Goal: Transaction & Acquisition: Purchase product/service

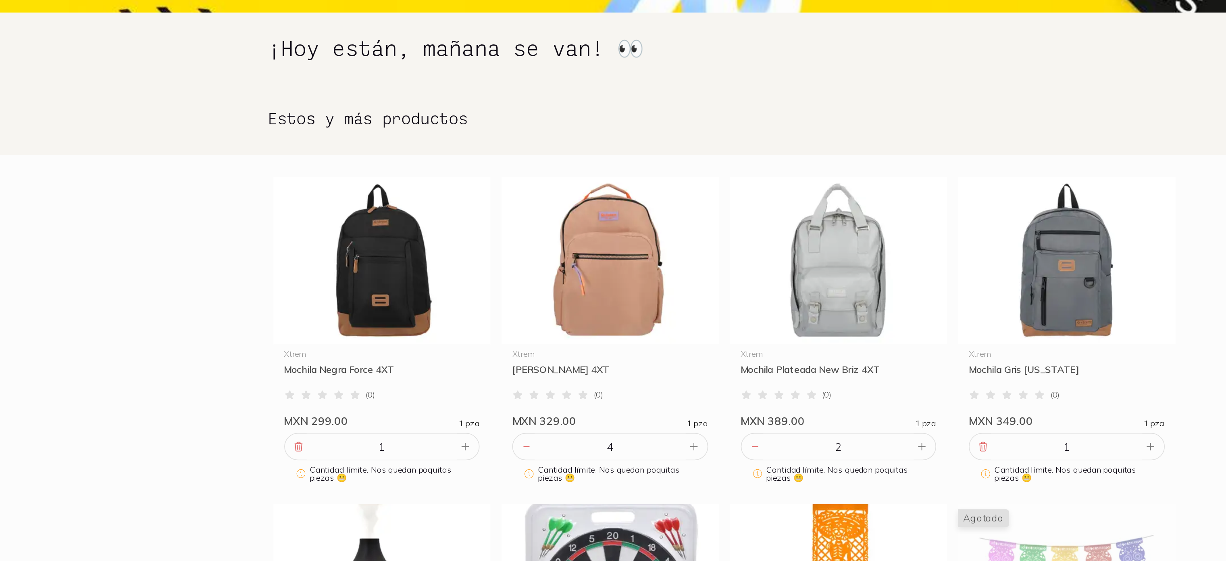
drag, startPoint x: 0, startPoint y: 0, endPoint x: 184, endPoint y: 105, distance: 211.9
click at [184, 105] on section "¡Hoy están, mañana se van! 👀" at bounding box center [613, 119] width 1226 height 44
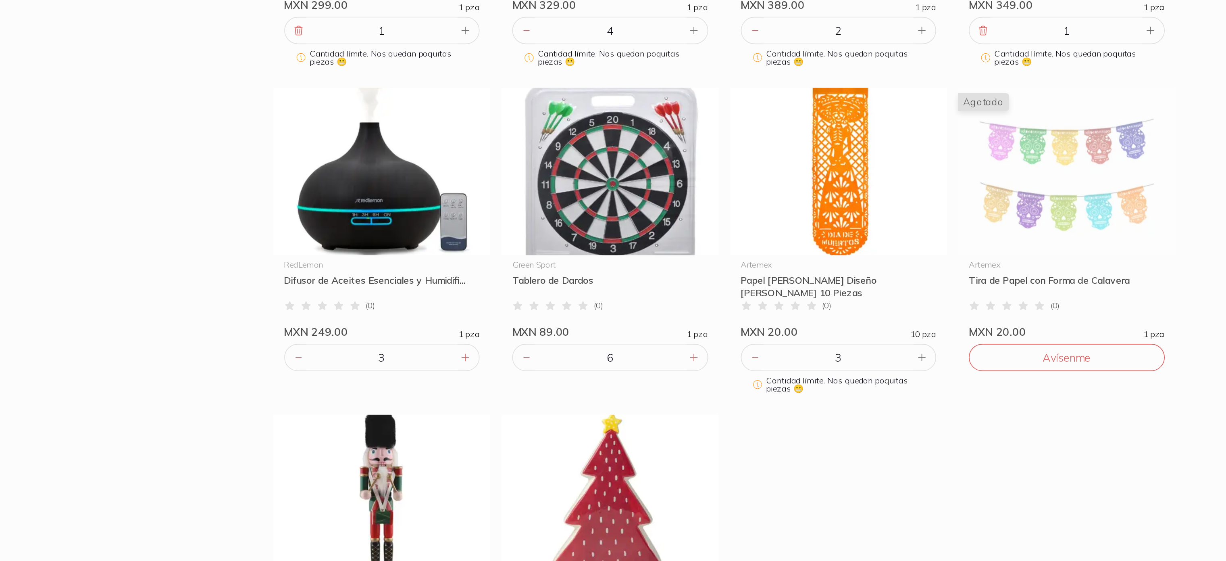
scroll to position [292, 0]
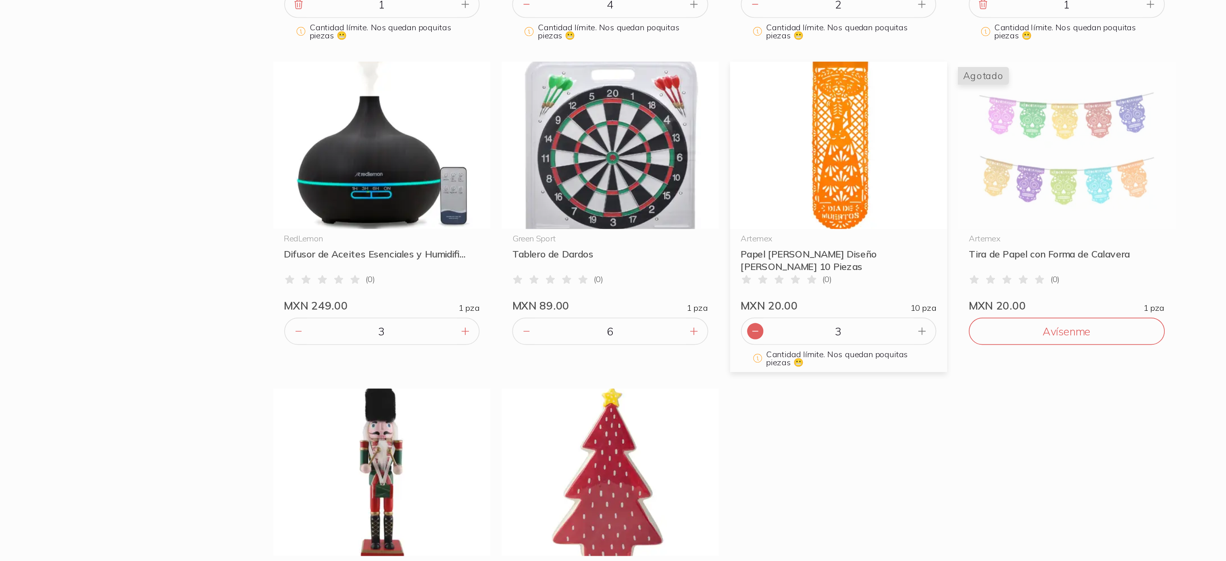
click at [634, 367] on icon at bounding box center [631, 366] width 6 height 6
type input "2"
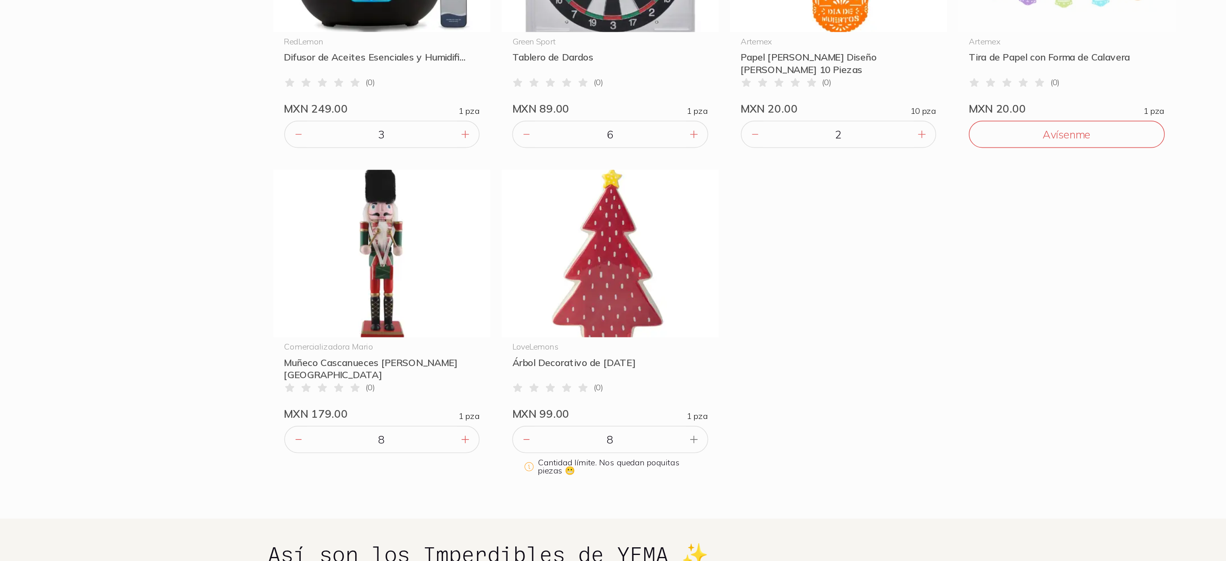
scroll to position [374, 0]
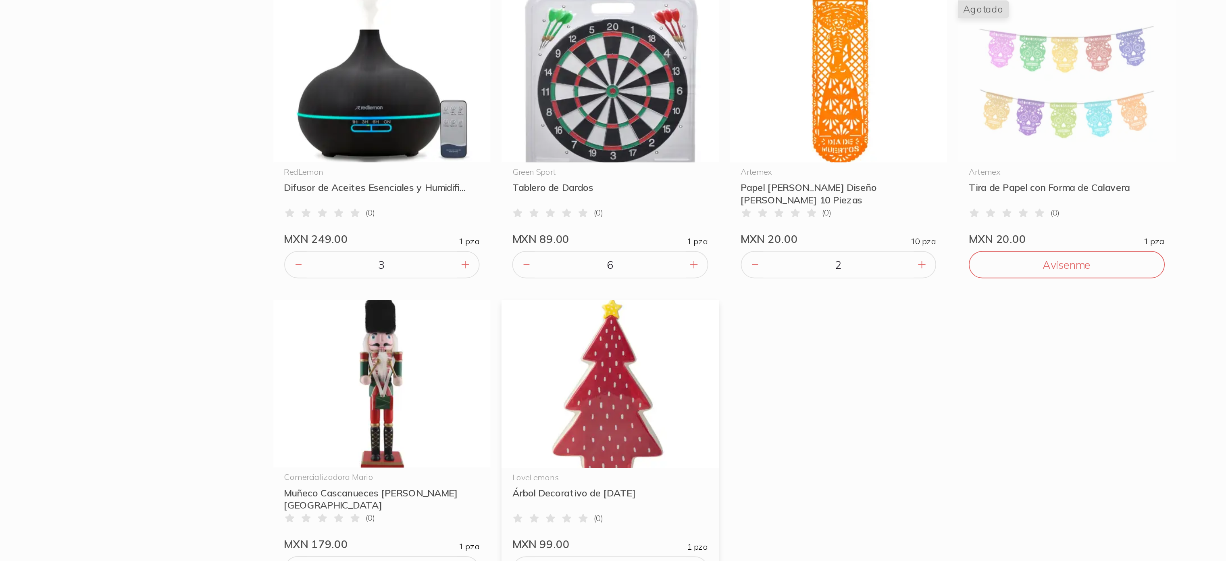
click at [592, 355] on img at bounding box center [545, 354] width 129 height 99
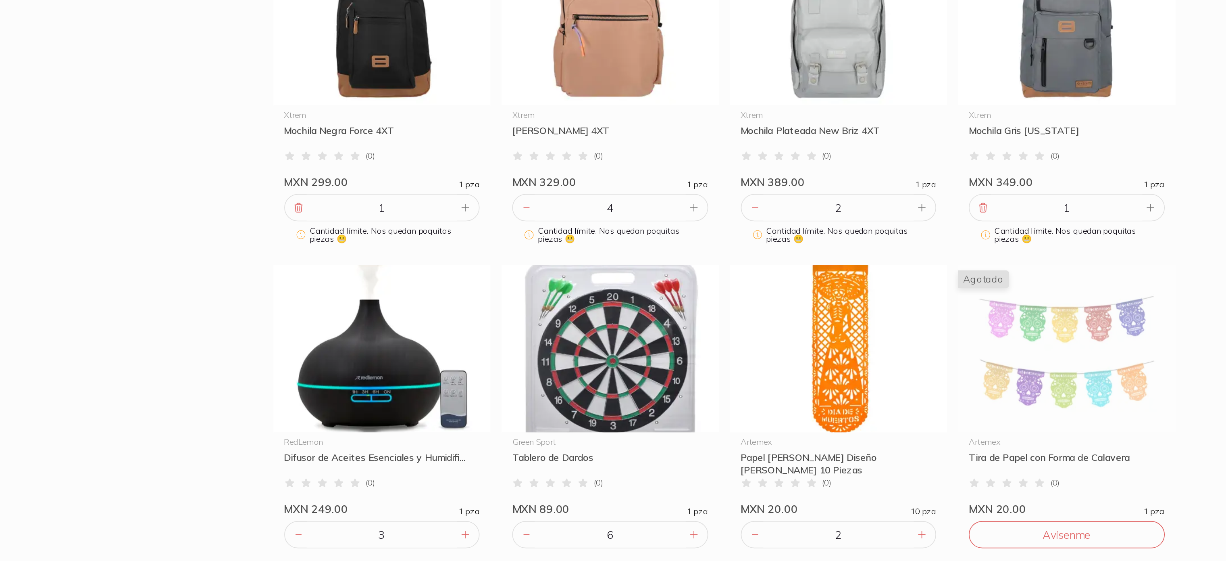
scroll to position [189, 0]
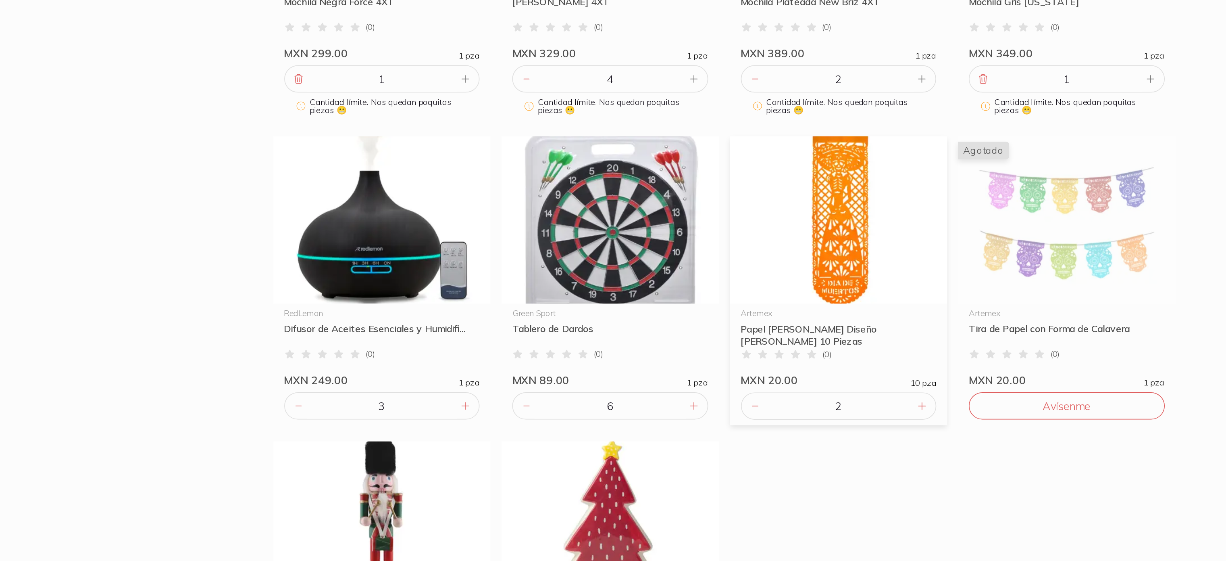
click at [663, 387] on img at bounding box center [681, 358] width 129 height 99
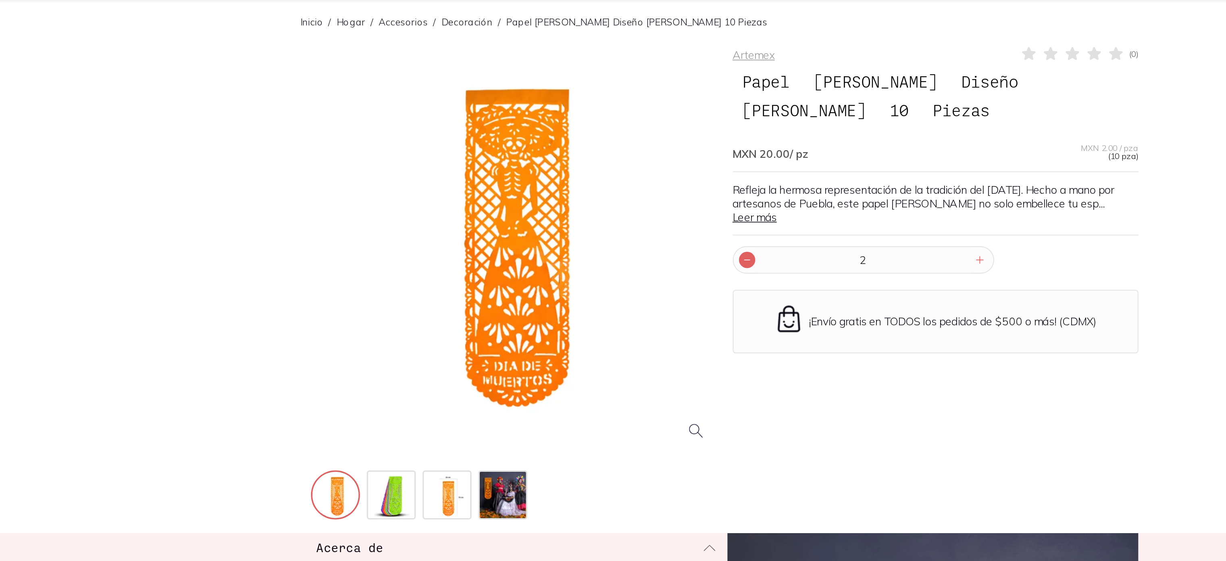
click at [623, 221] on icon at bounding box center [626, 221] width 6 height 6
type input "1"
click at [623, 221] on icon at bounding box center [626, 221] width 6 height 6
click at [673, 225] on button "Agregar" at bounding box center [695, 221] width 155 height 16
click at [767, 221] on icon at bounding box center [764, 221] width 6 height 6
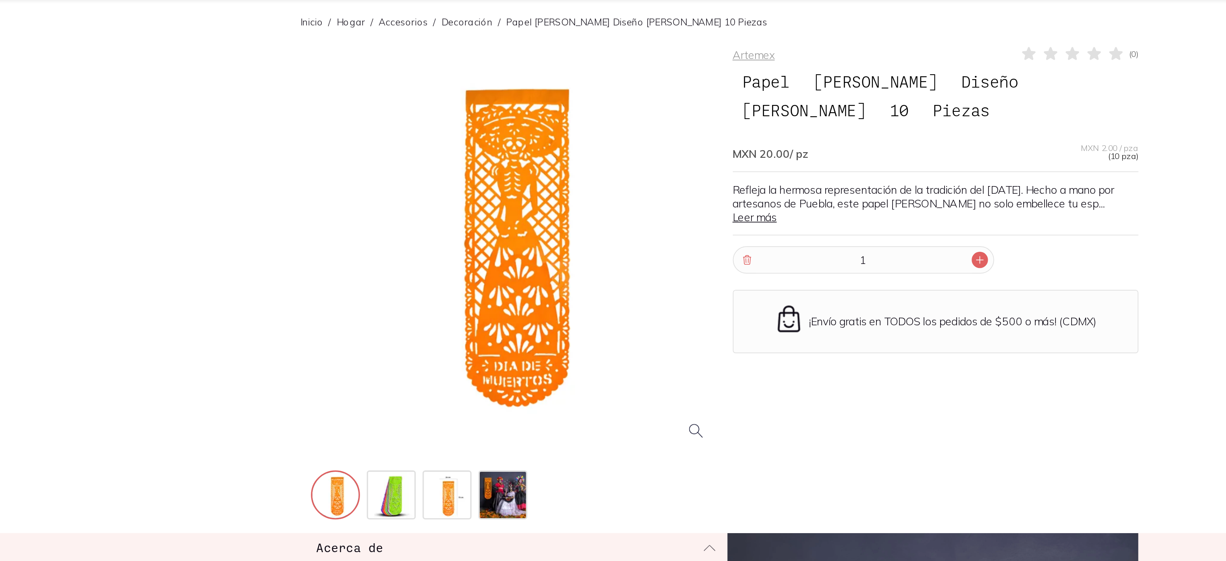
type input "2"
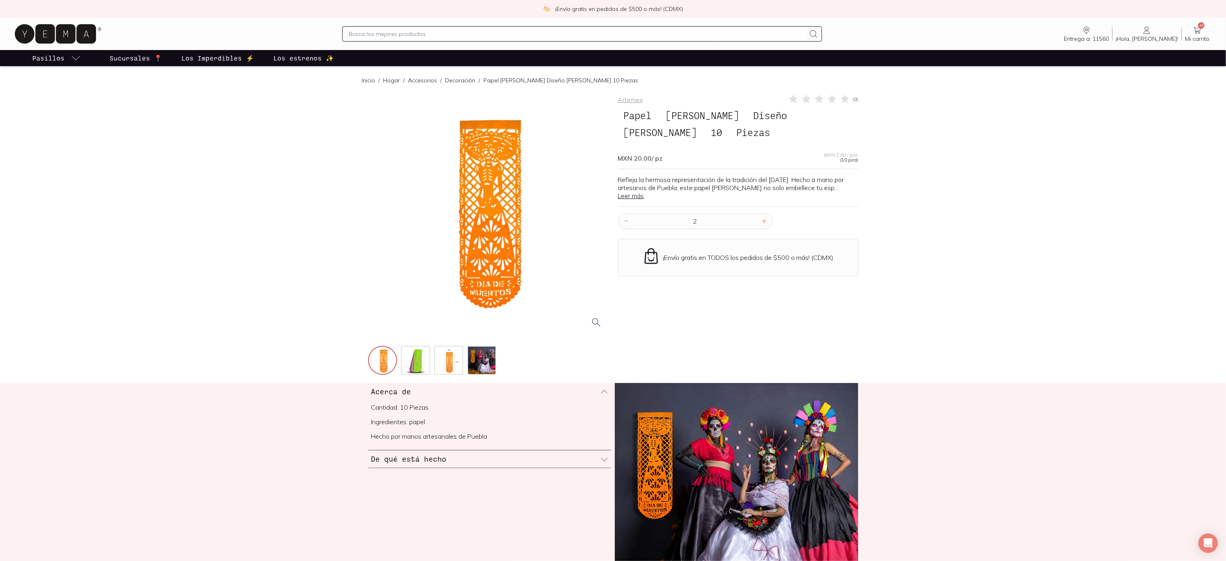
click at [1201, 24] on span "44" at bounding box center [1201, 25] width 6 height 6
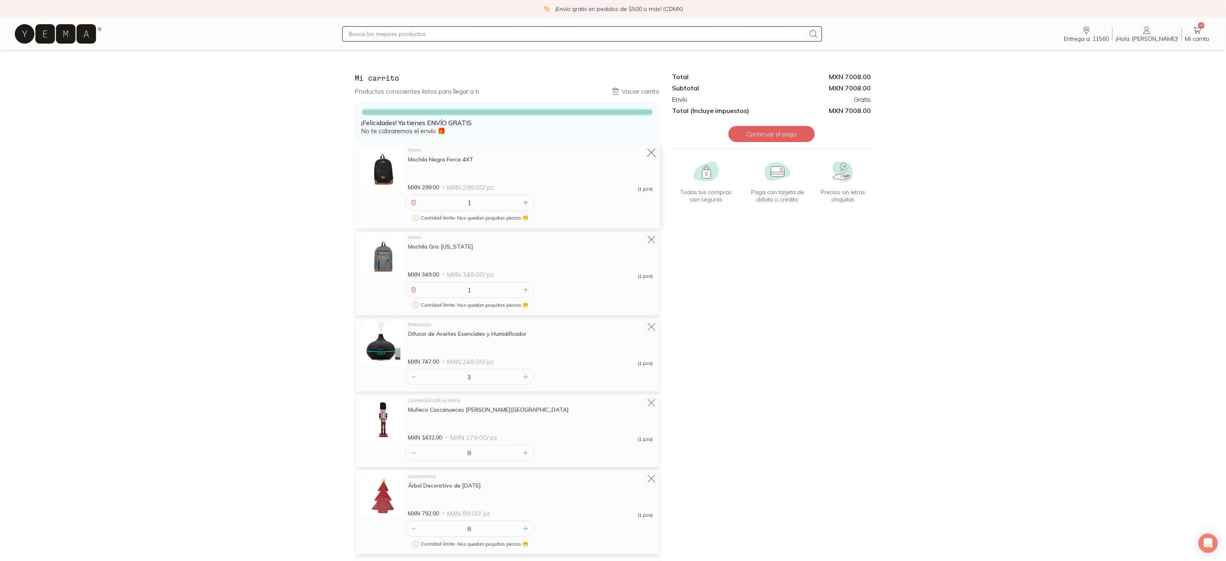
click at [649, 156] on icon at bounding box center [651, 152] width 11 height 11
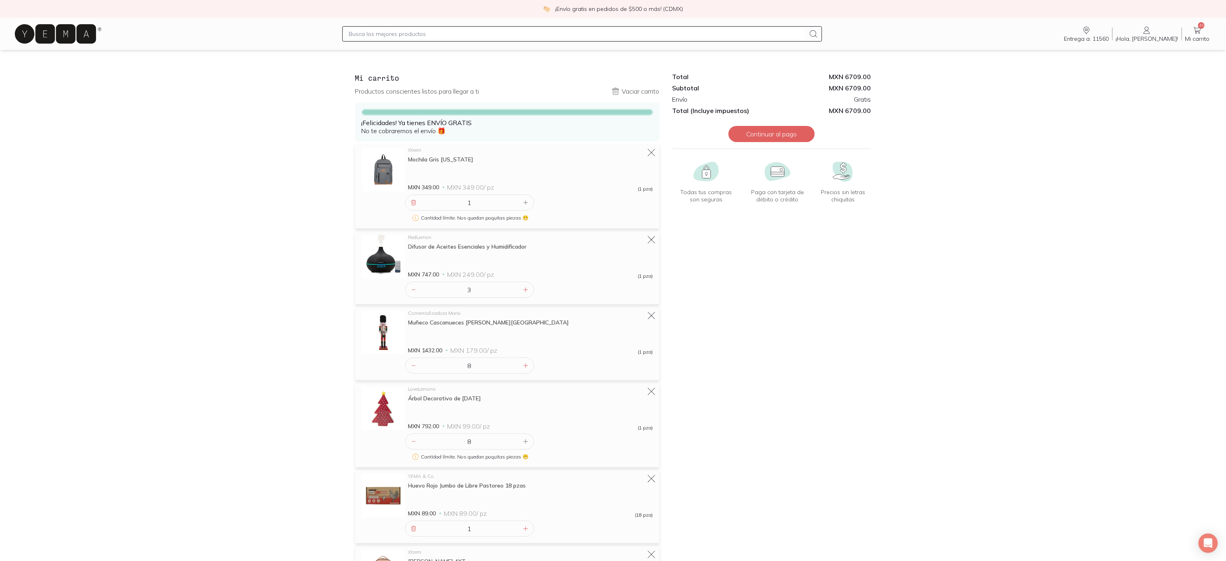
click at [649, 156] on icon at bounding box center [652, 153] width 10 height 10
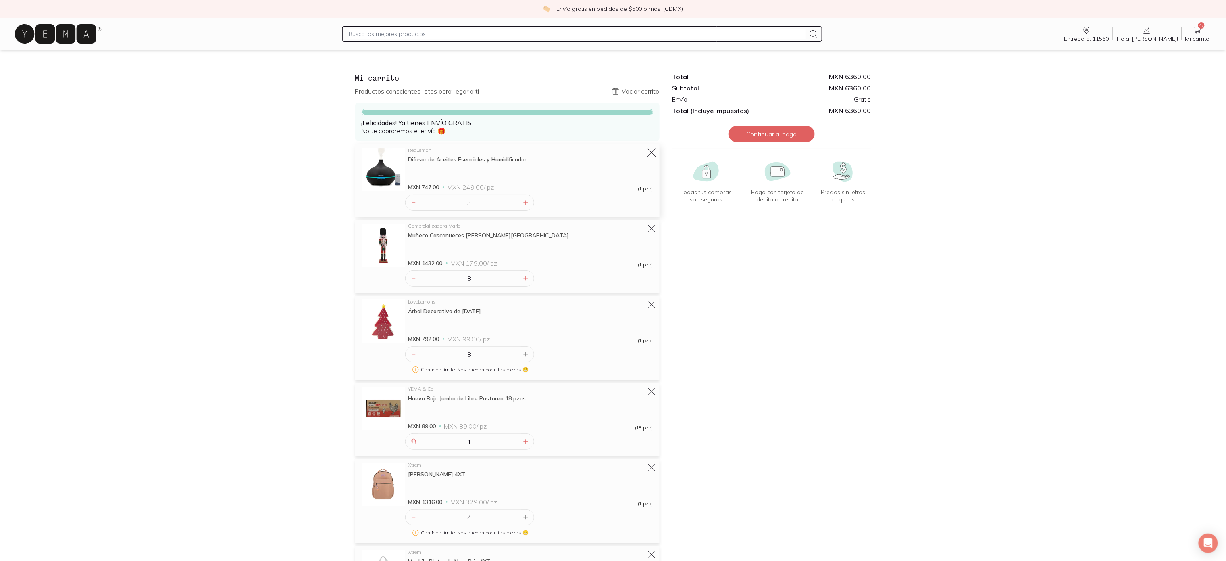
click at [649, 156] on icon at bounding box center [651, 152] width 11 height 11
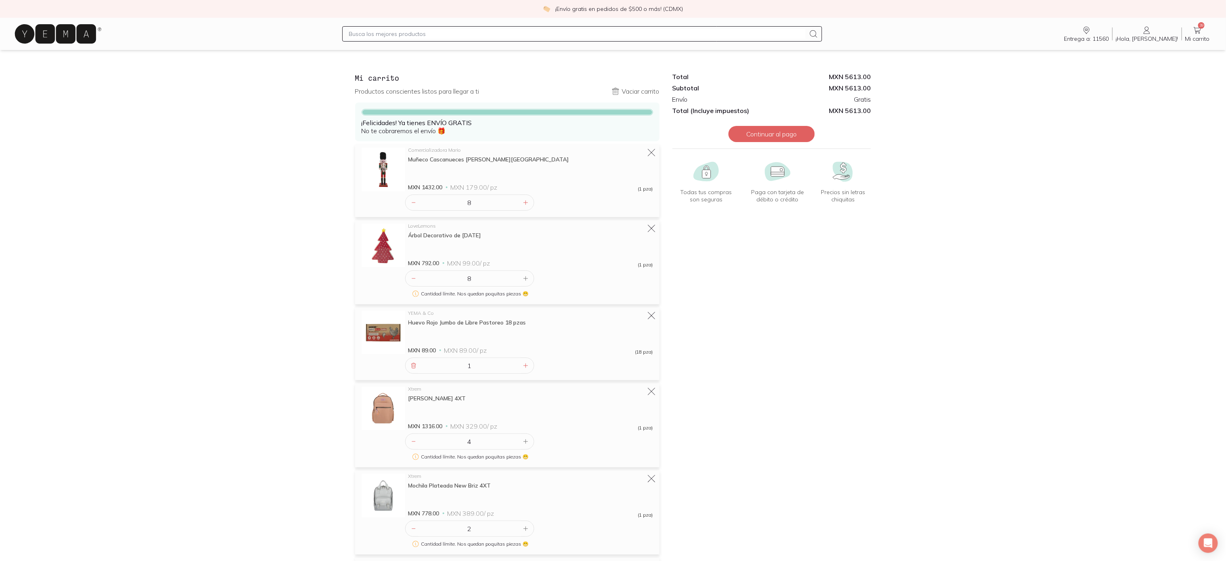
click at [649, 156] on icon at bounding box center [652, 153] width 10 height 10
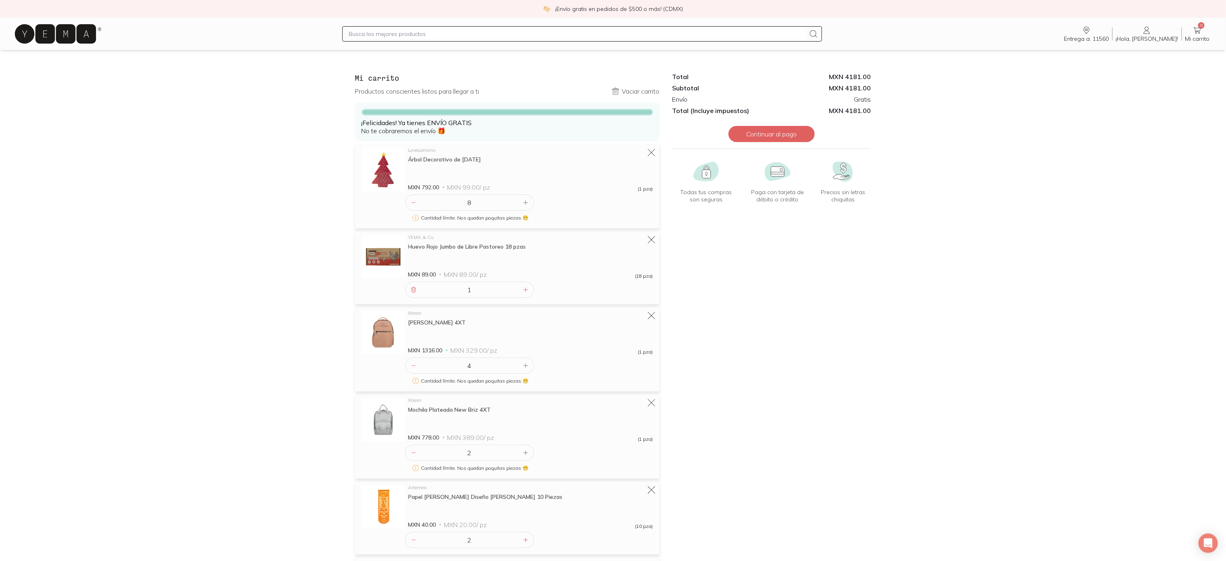
click at [649, 156] on icon at bounding box center [652, 153] width 10 height 10
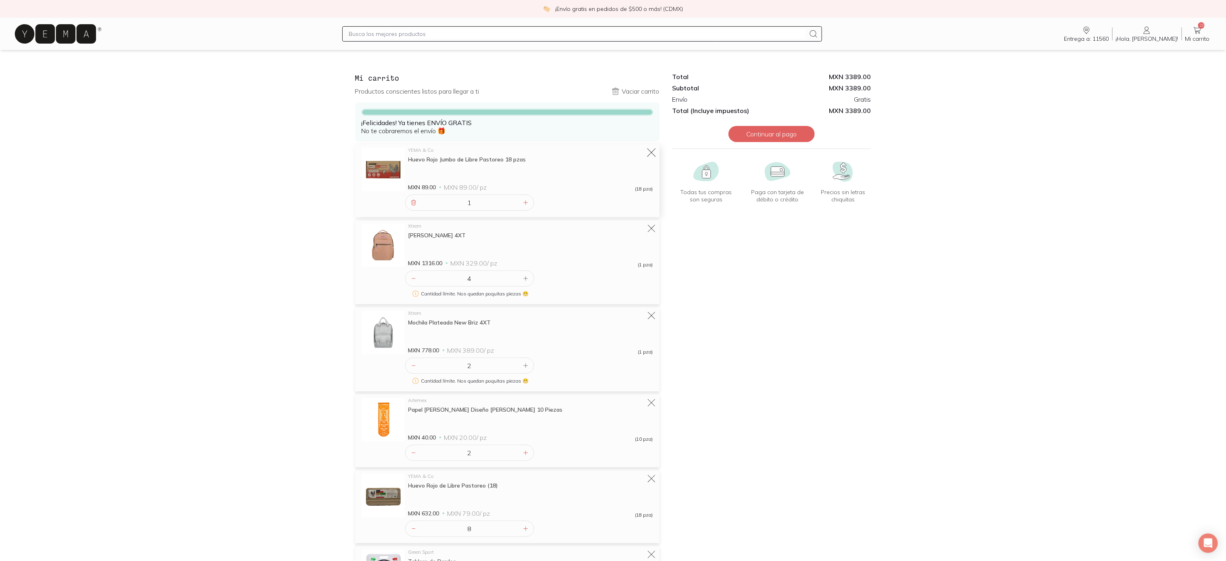
click at [649, 156] on icon at bounding box center [651, 152] width 11 height 11
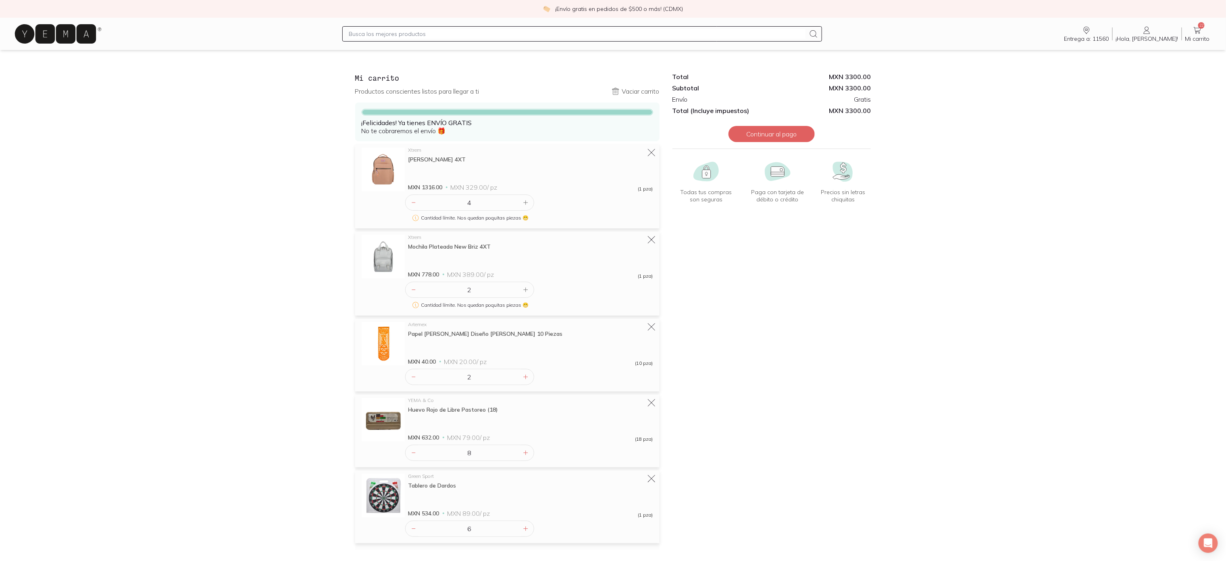
click at [649, 156] on icon at bounding box center [652, 153] width 10 height 10
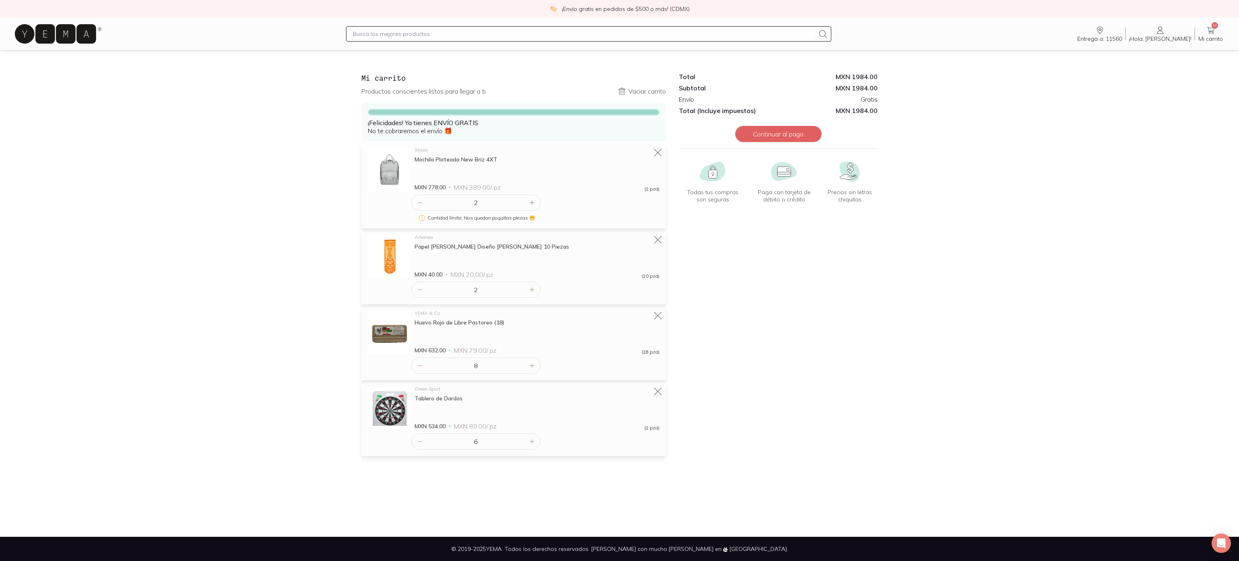
click at [649, 156] on div "Mochila Plateada New Briz 4XT" at bounding box center [537, 159] width 245 height 7
click at [655, 146] on div "Xtrem Mochila Plateada New Briz 4XT MXN 778.00 MXN 389.00 / pz (1 pza) 2 Cantid…" at bounding box center [513, 186] width 304 height 84
click at [662, 390] on icon at bounding box center [657, 391] width 11 height 11
click at [656, 312] on icon at bounding box center [657, 315] width 11 height 11
click at [654, 154] on icon at bounding box center [657, 152] width 11 height 11
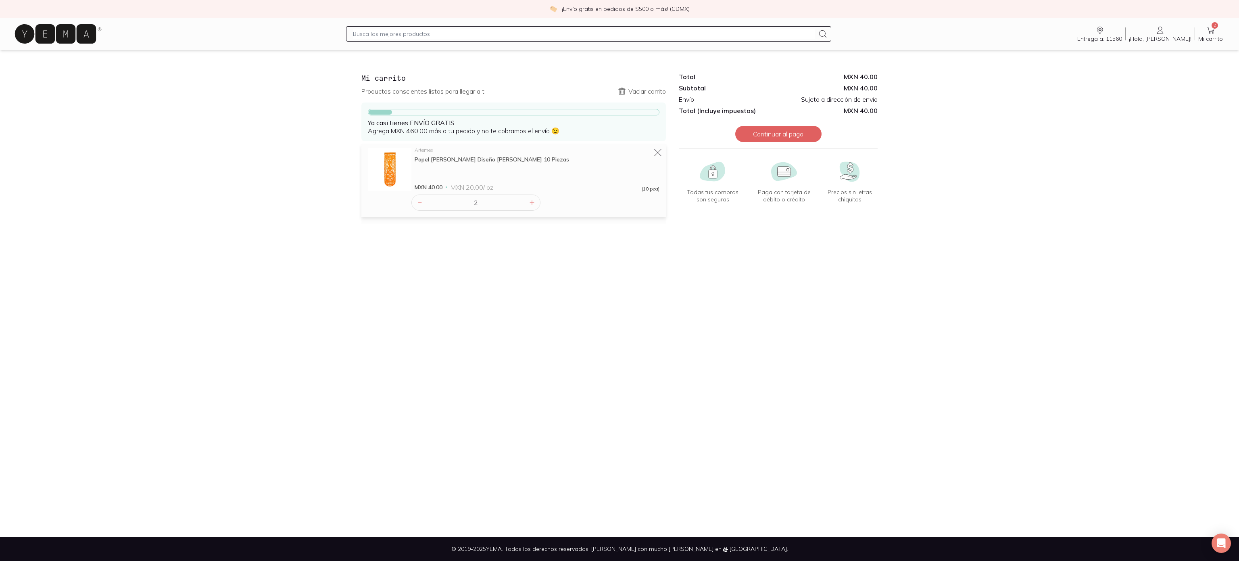
click at [77, 40] on icon at bounding box center [55, 33] width 81 height 19
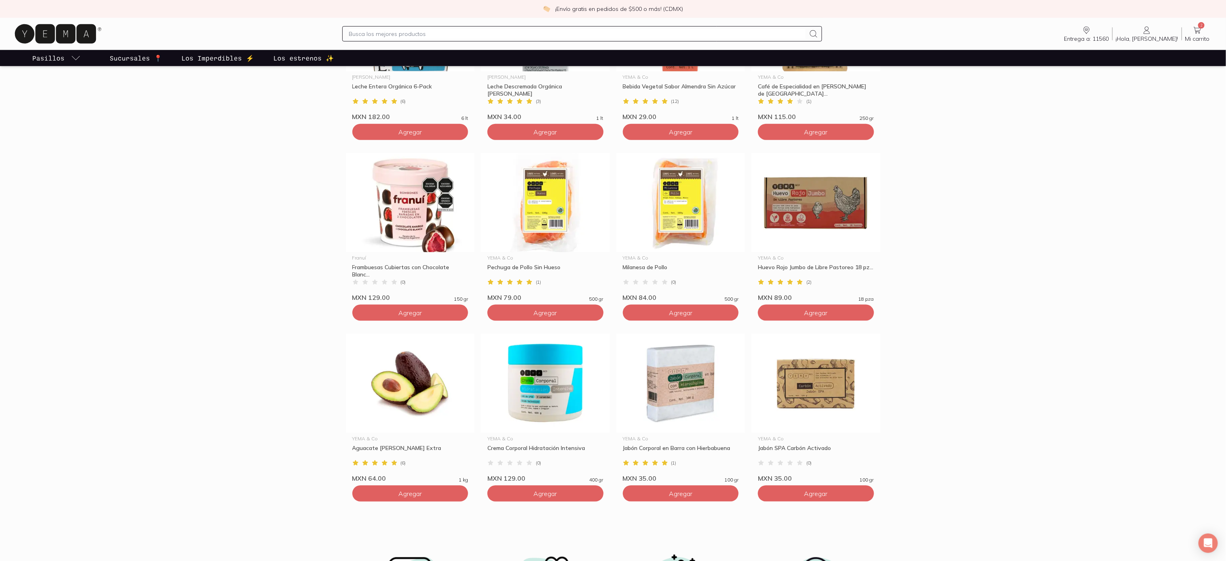
scroll to position [516, 0]
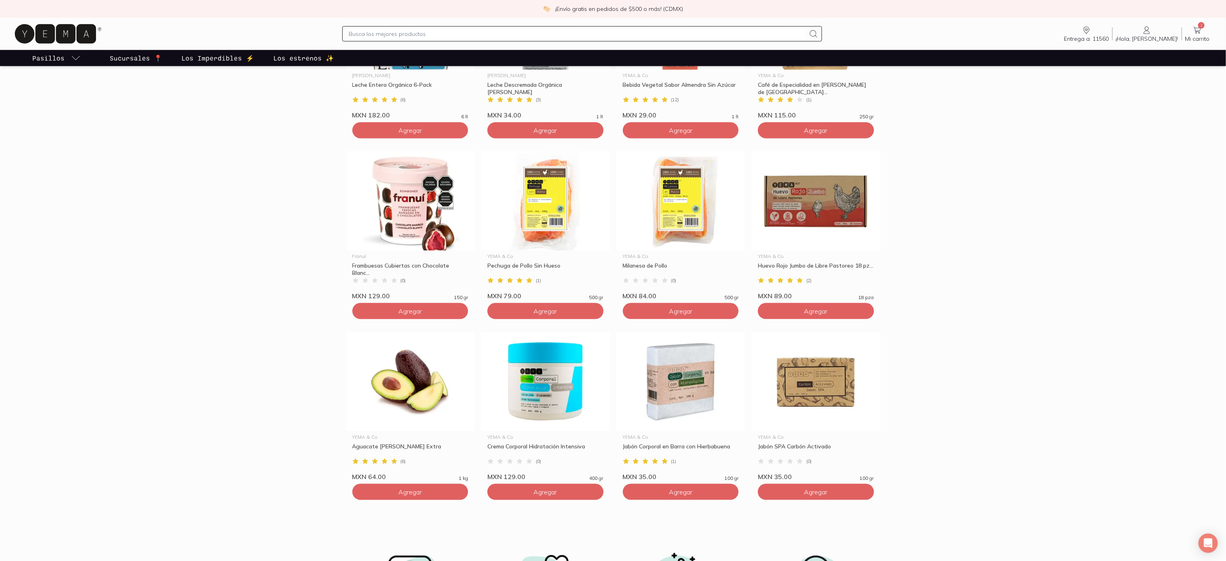
click at [265, 222] on section "Los más vendidos 🙌 Los meros meros consentidos de nuestra comunidad [PERSON_NAM…" at bounding box center [613, 227] width 1226 height 615
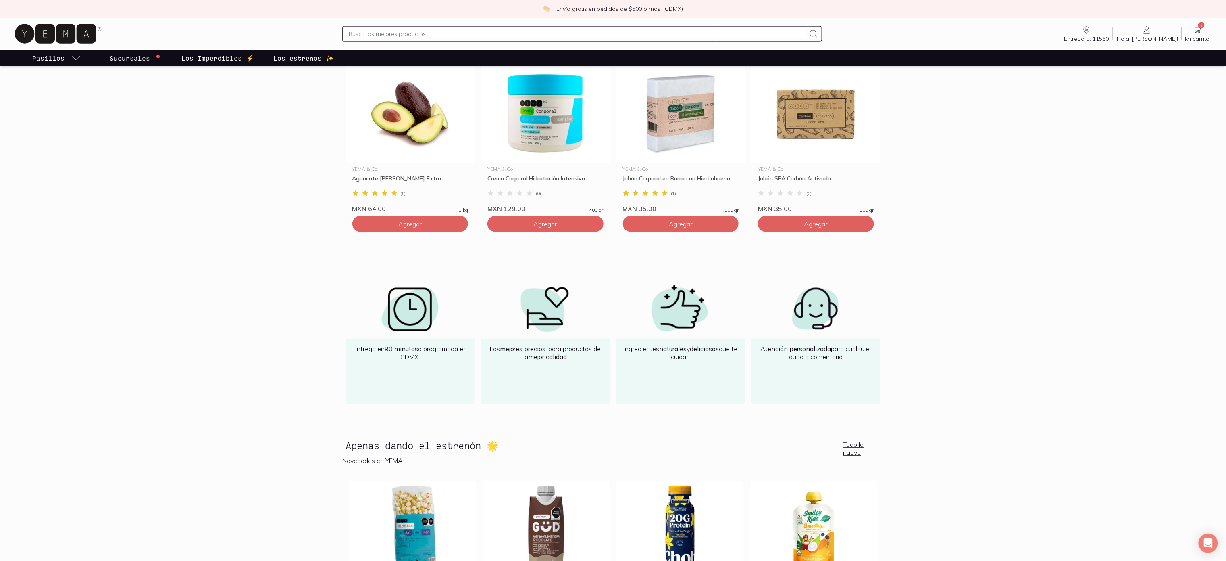
scroll to position [809, 0]
